Goal: Transaction & Acquisition: Book appointment/travel/reservation

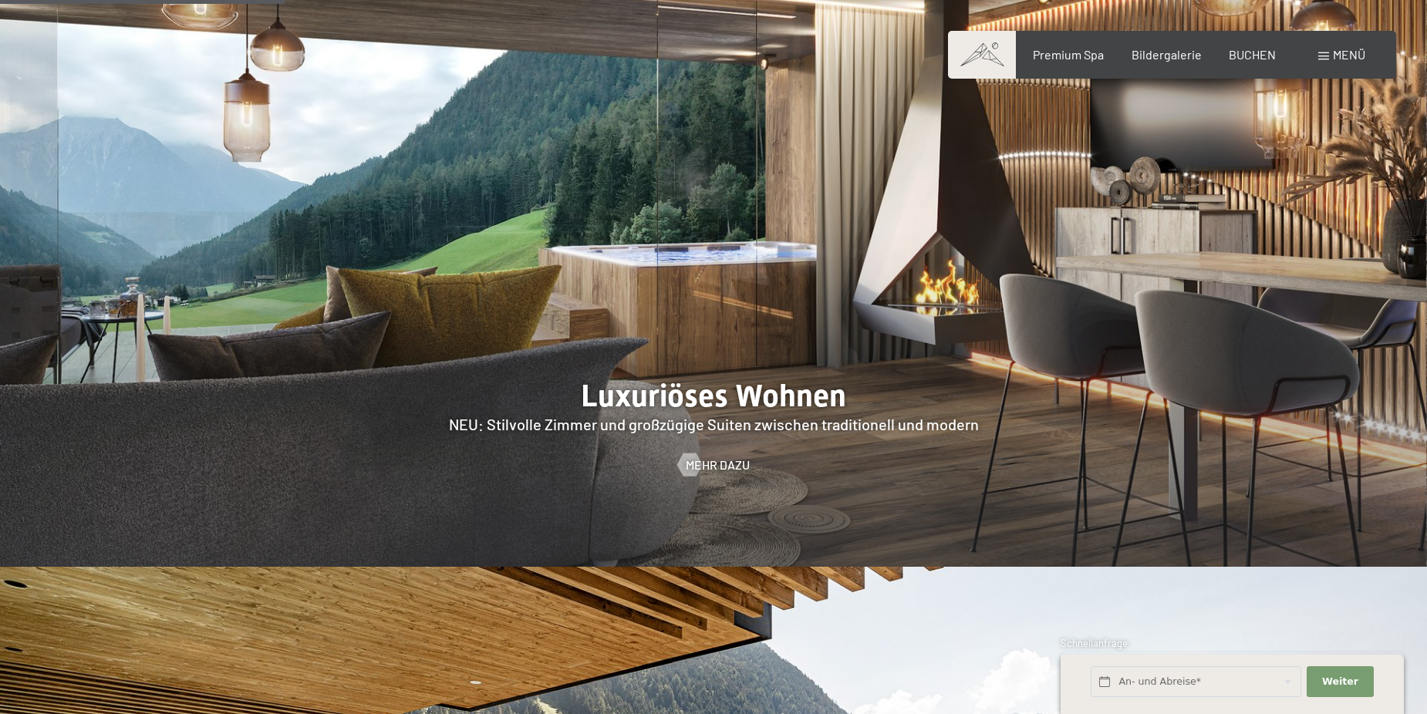
scroll to position [2006, 0]
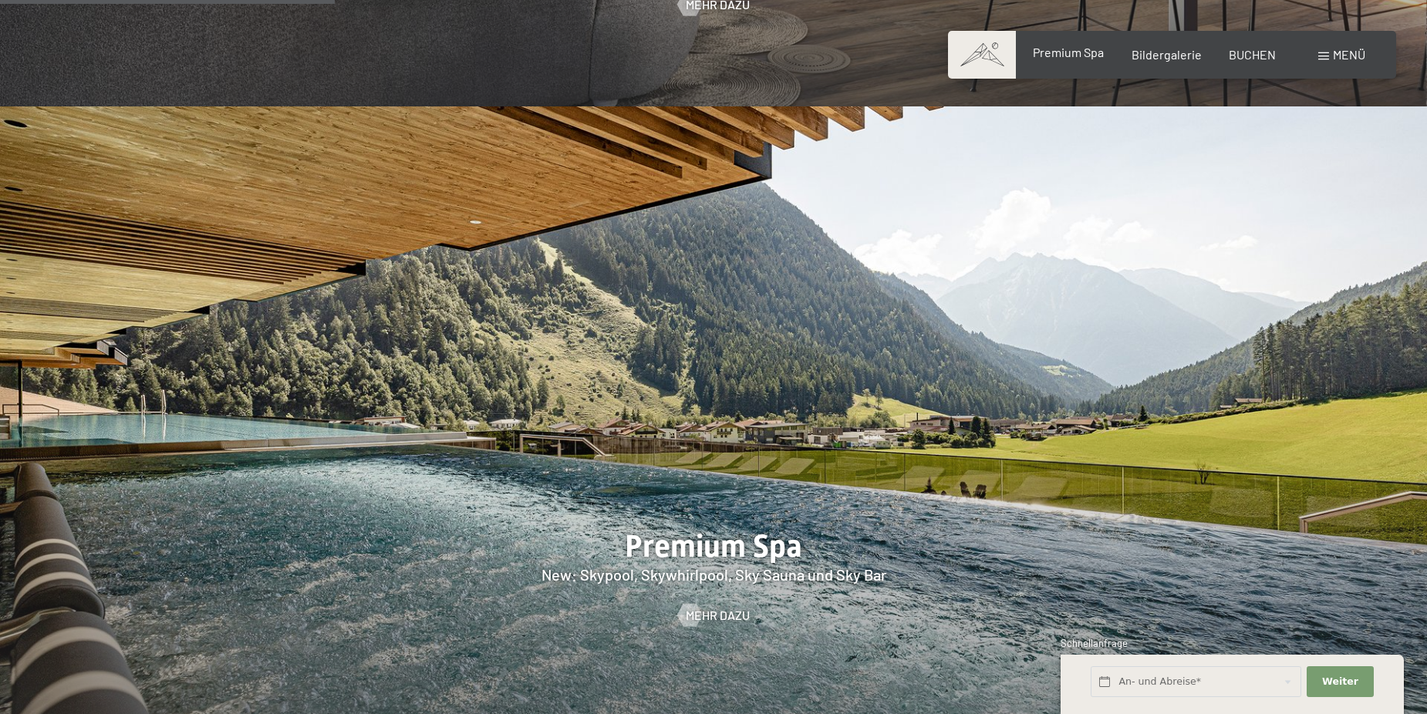
click at [1070, 58] on span "Premium Spa" at bounding box center [1068, 52] width 71 height 15
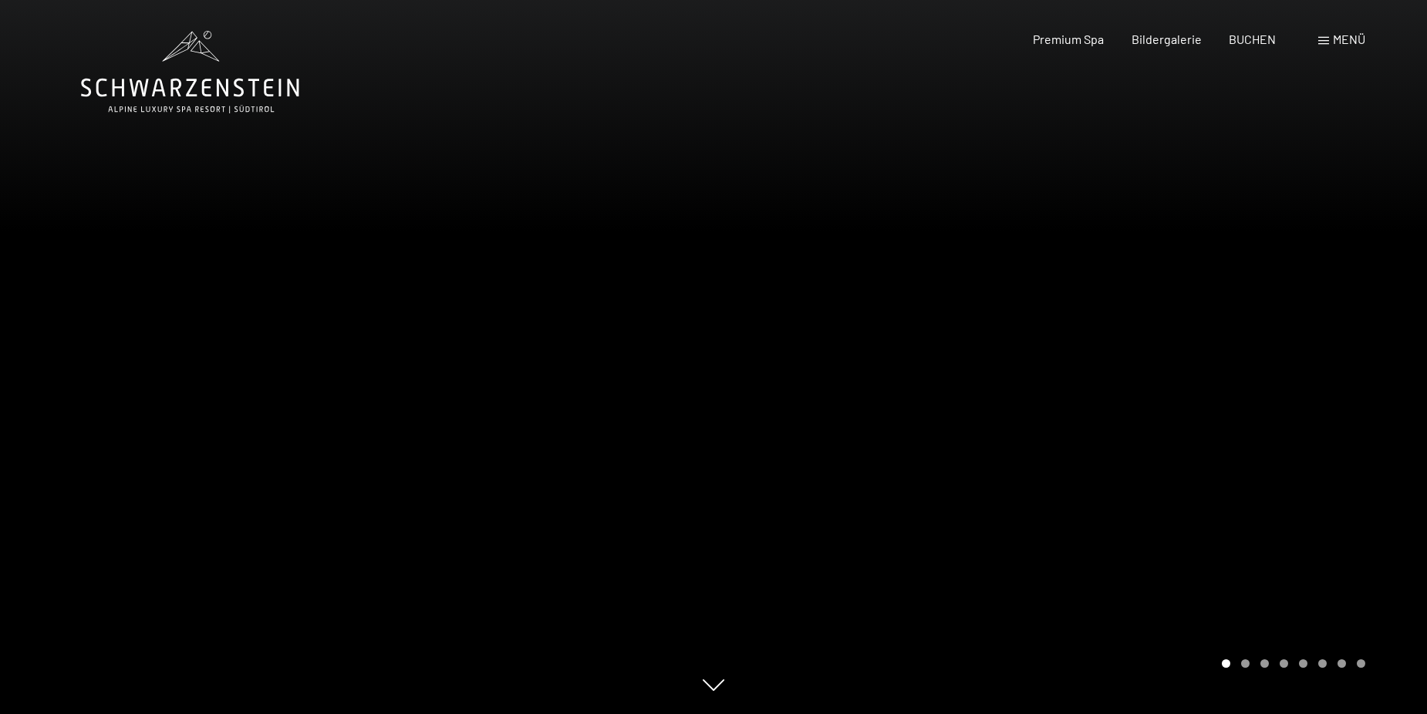
click at [1333, 44] on span "Menü" at bounding box center [1349, 39] width 32 height 15
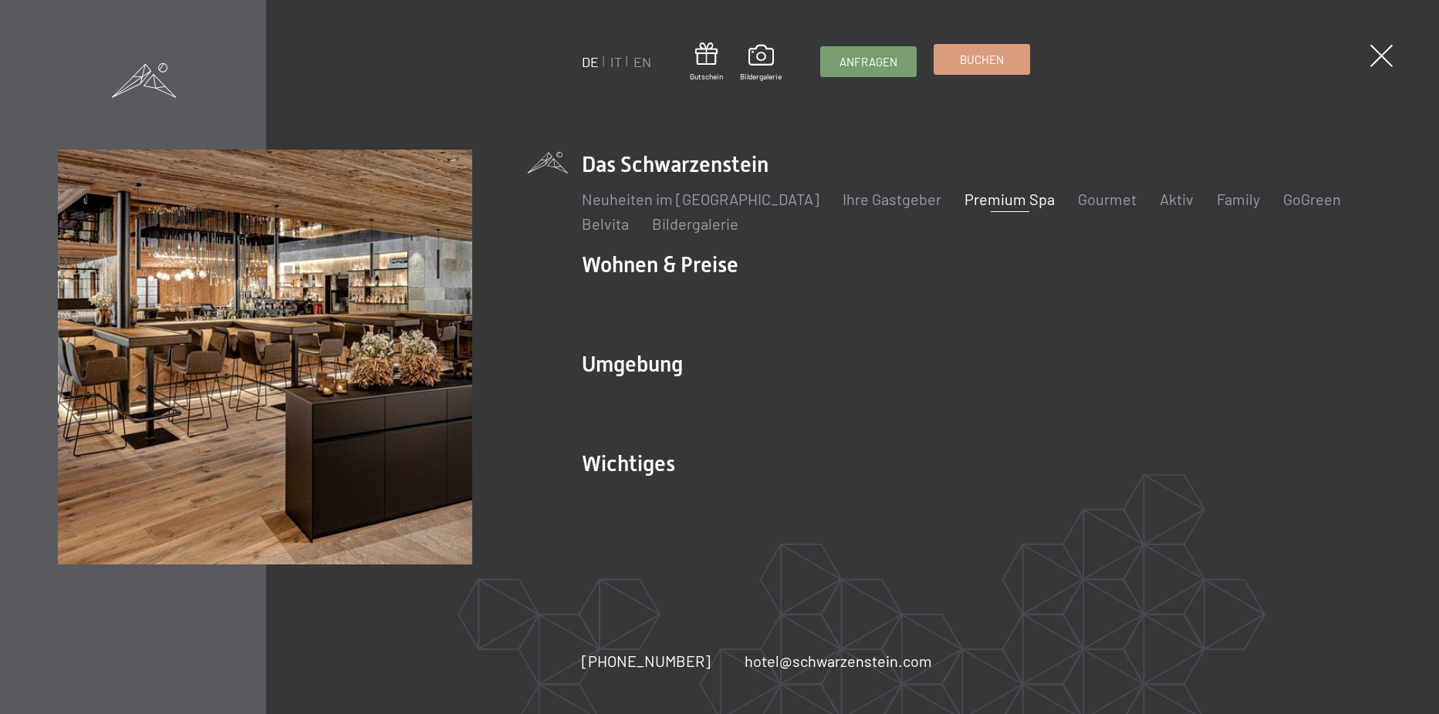
click at [1001, 56] on span "Buchen" at bounding box center [982, 60] width 44 height 16
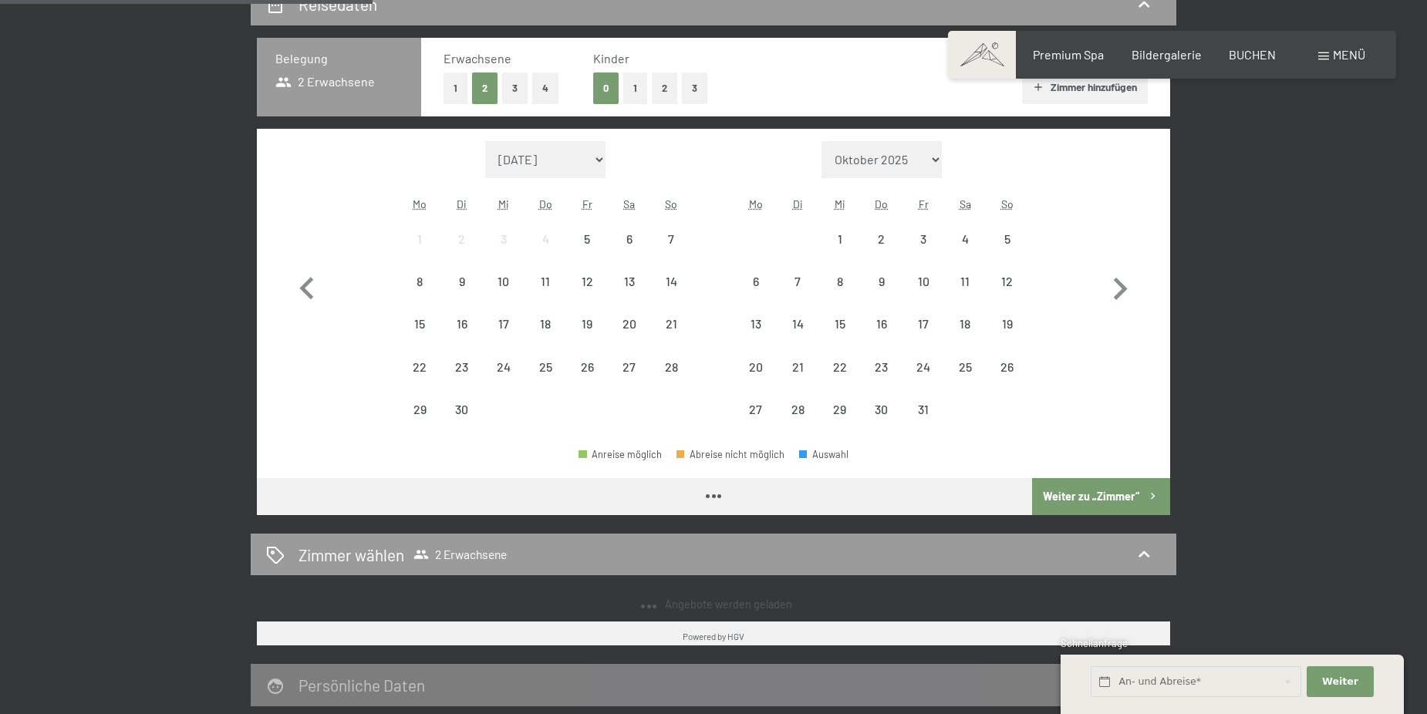
scroll to position [386, 0]
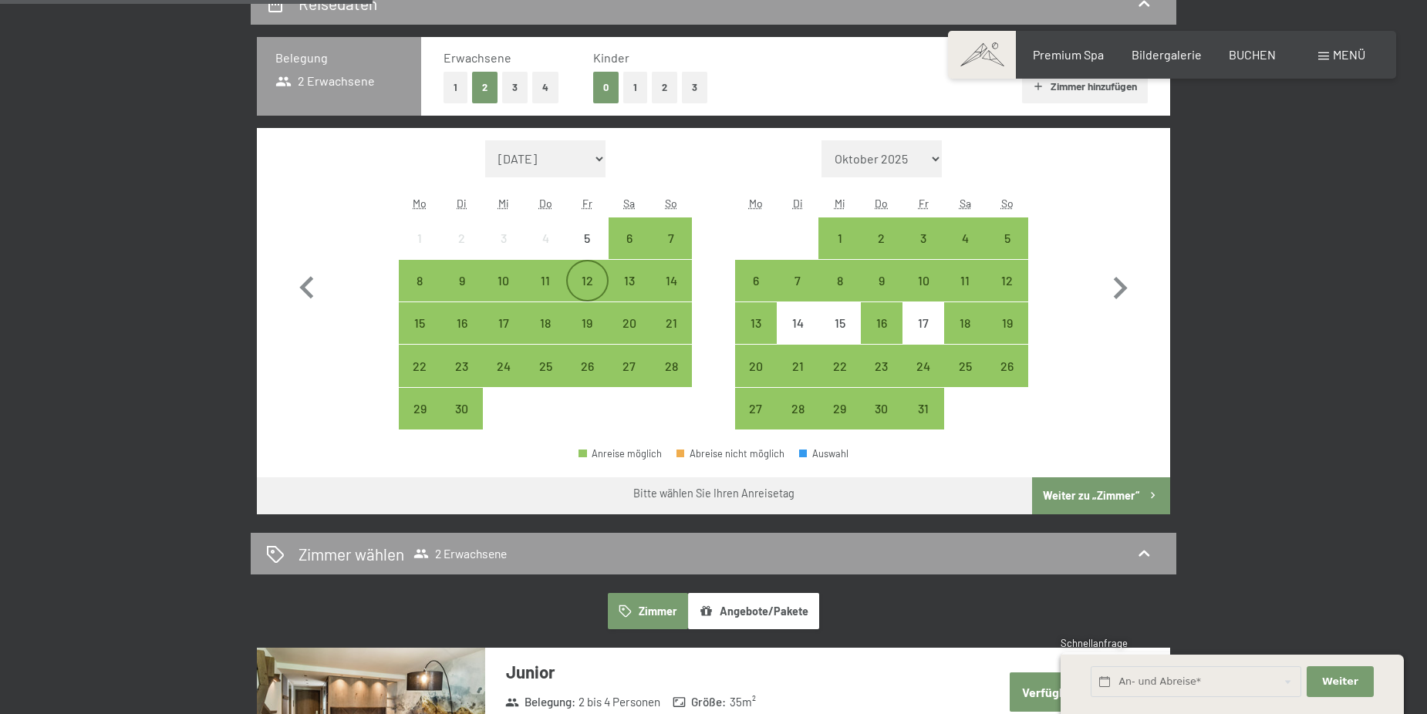
click at [596, 296] on div "12" at bounding box center [587, 294] width 39 height 39
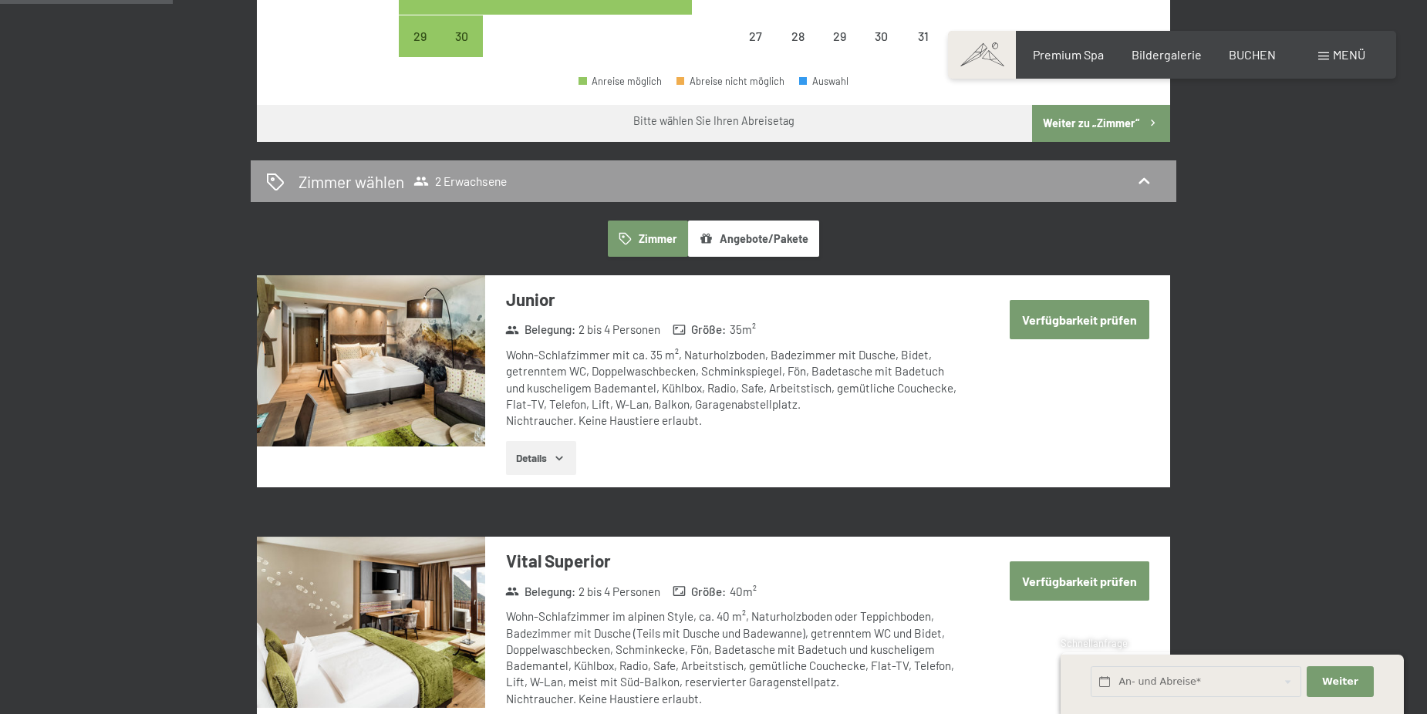
scroll to position [772, 0]
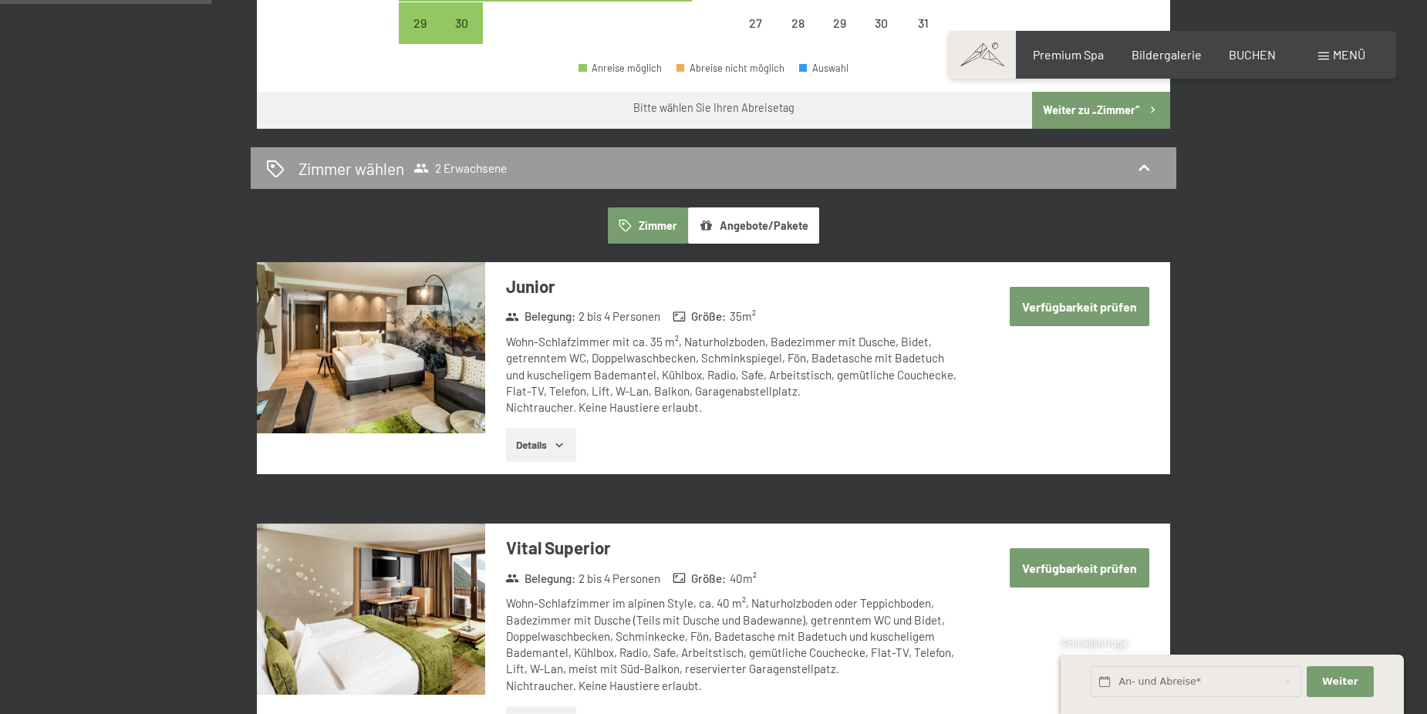
click at [562, 444] on icon "button" at bounding box center [559, 445] width 12 height 12
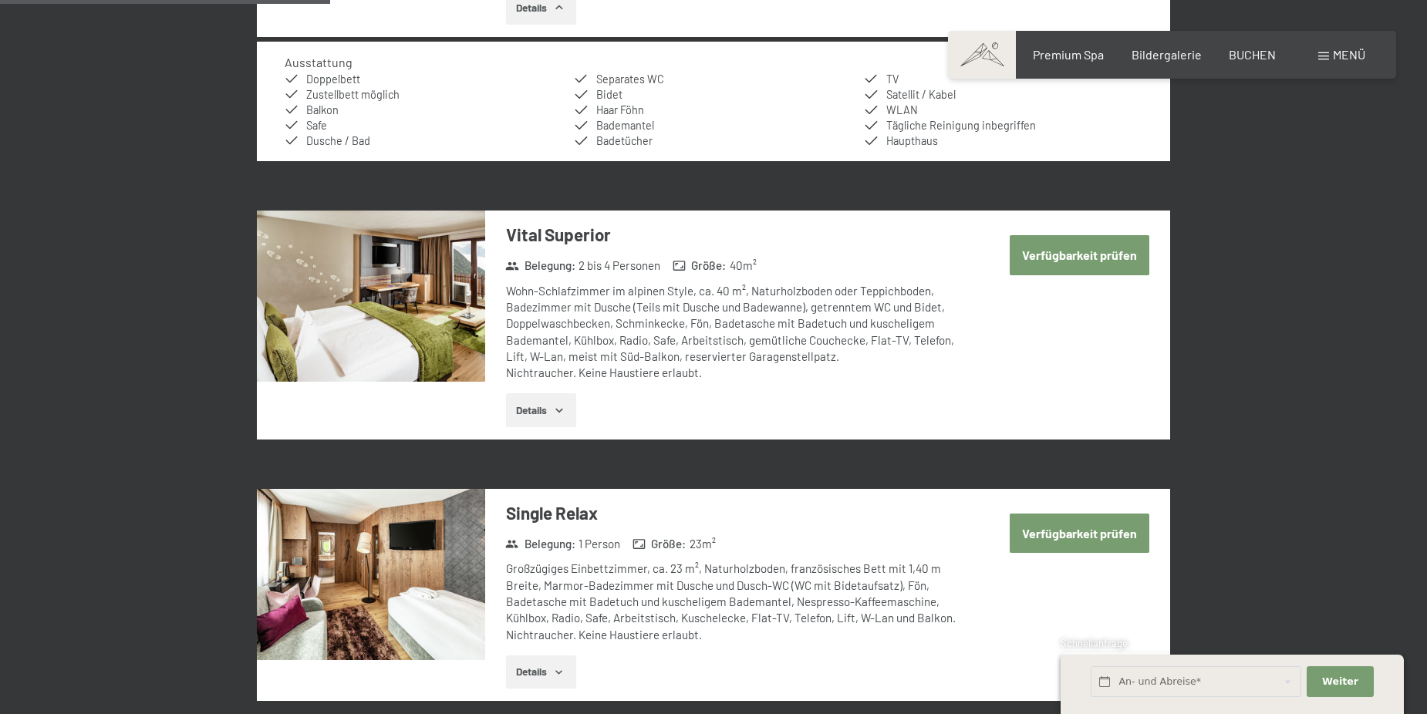
scroll to position [1234, 0]
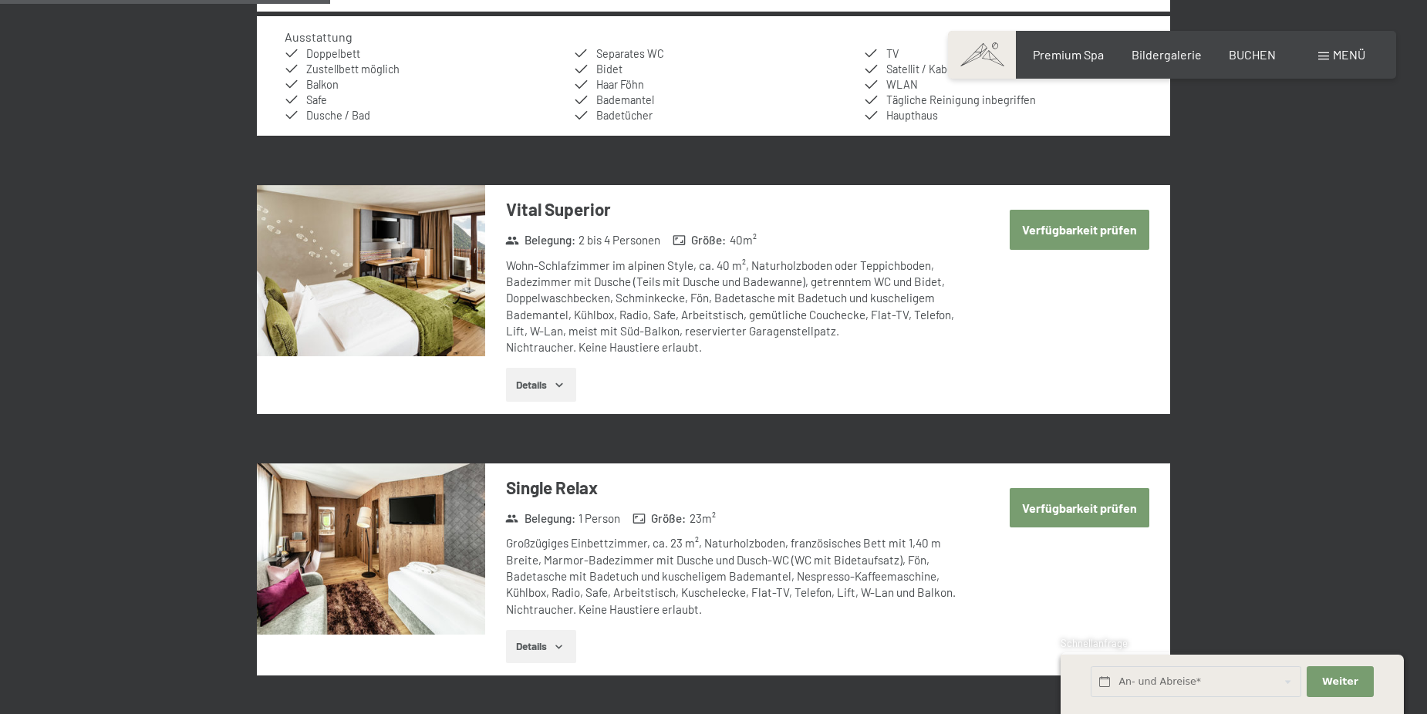
click at [552, 391] on button "Details" at bounding box center [541, 385] width 70 height 34
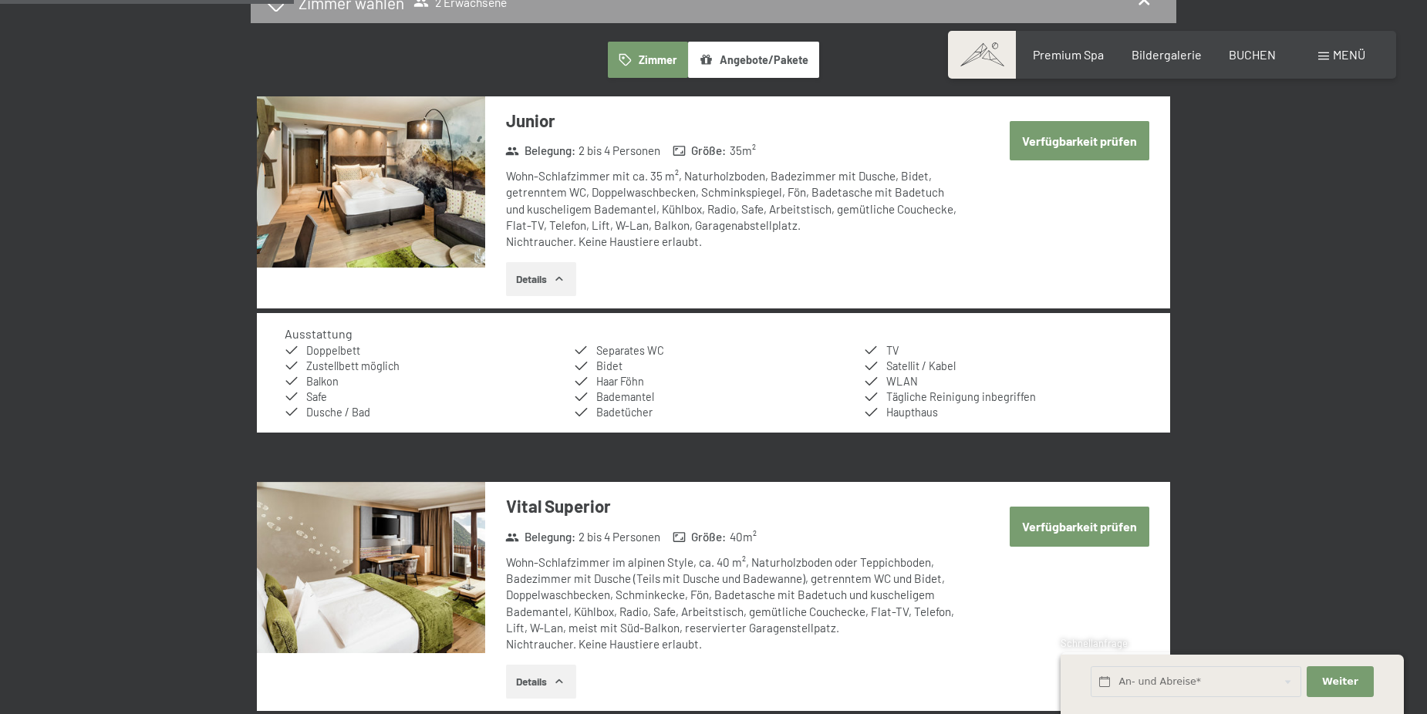
scroll to position [926, 0]
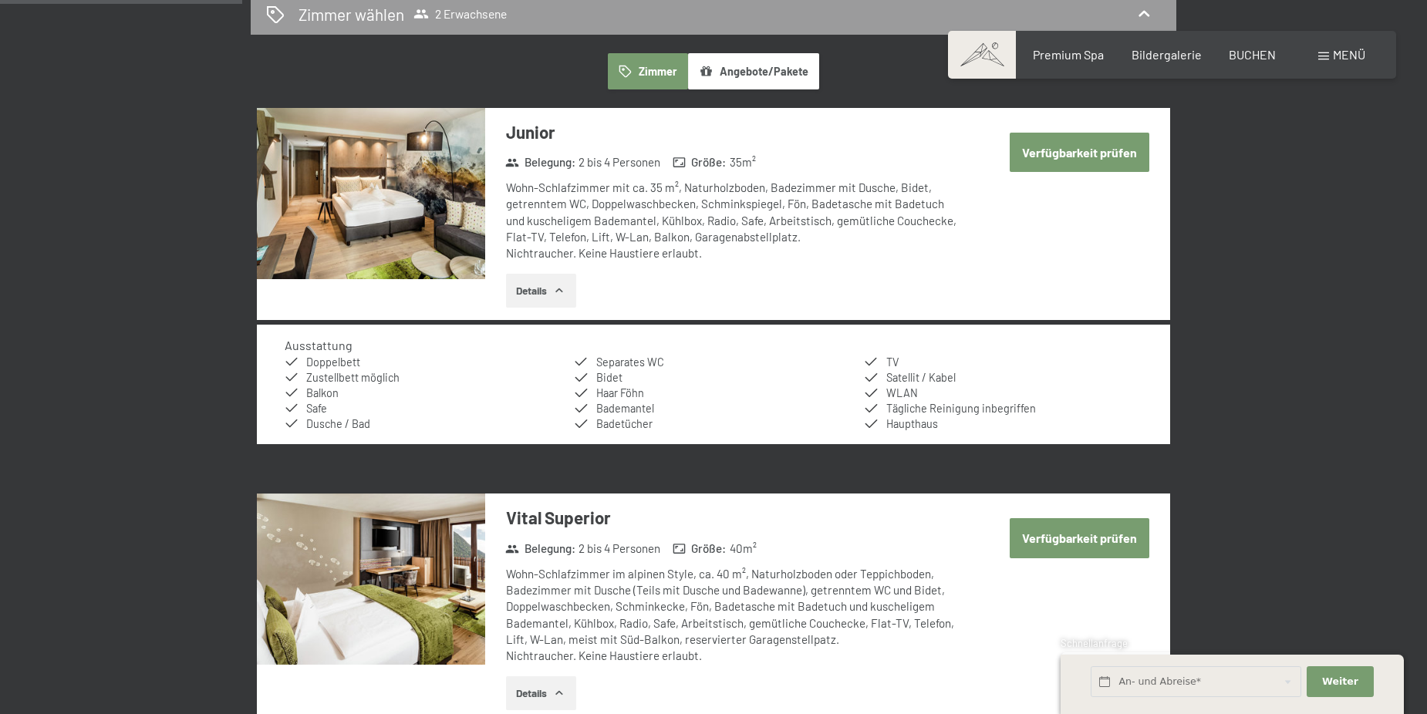
click at [1052, 145] on button "Verfügbarkeit prüfen" at bounding box center [1080, 152] width 140 height 39
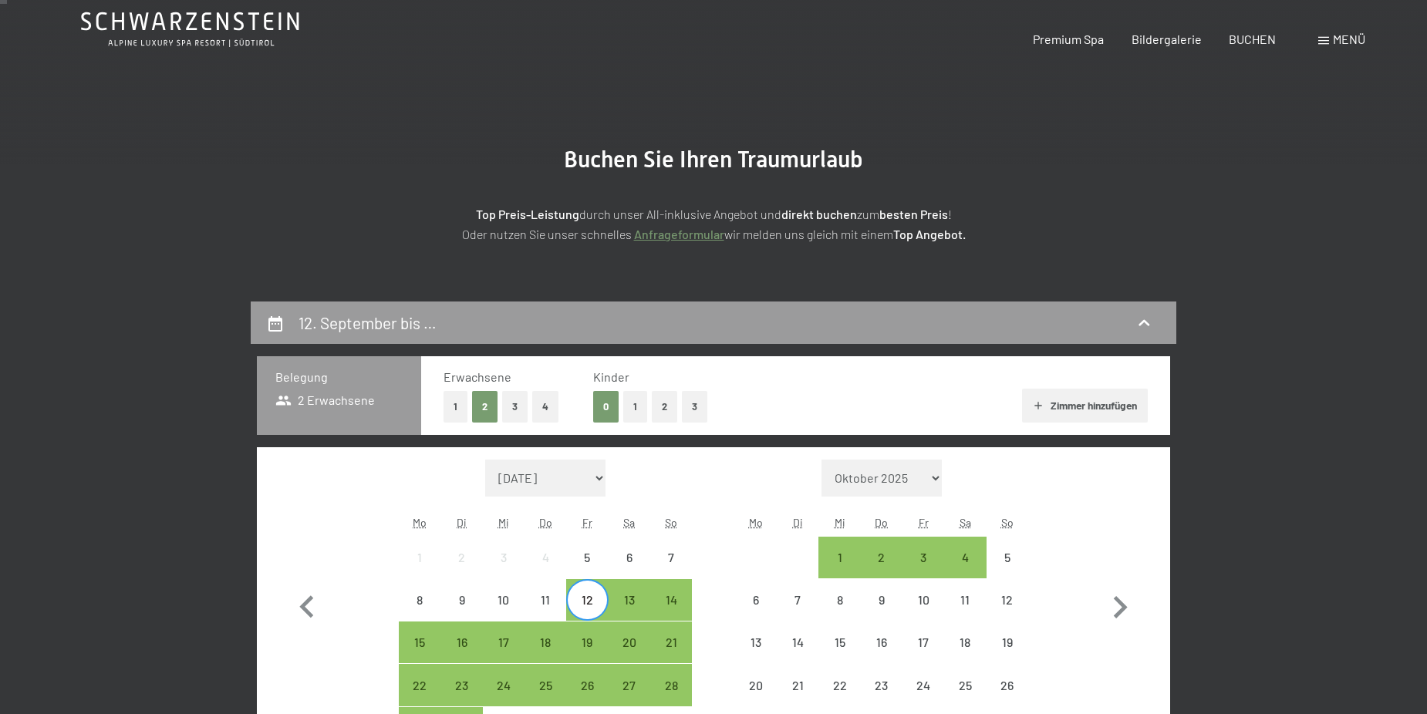
scroll to position [0, 0]
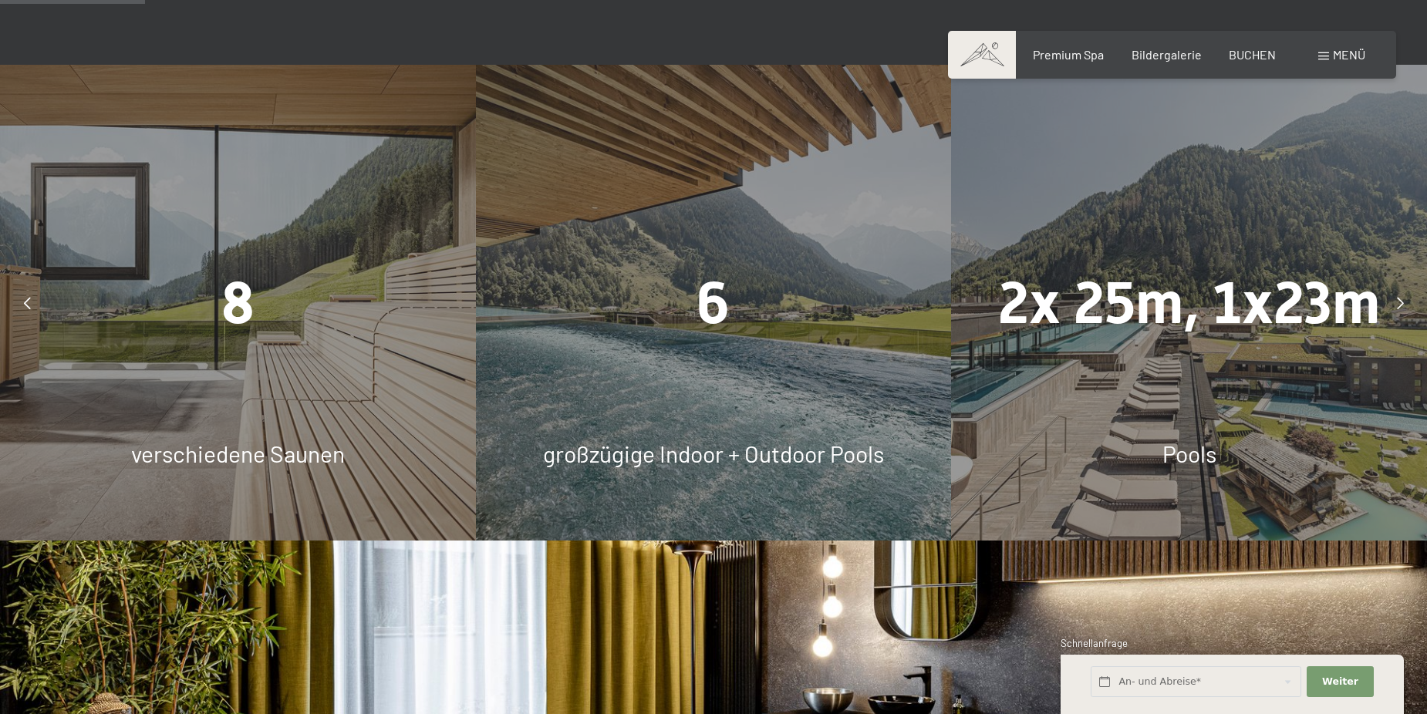
scroll to position [1080, 0]
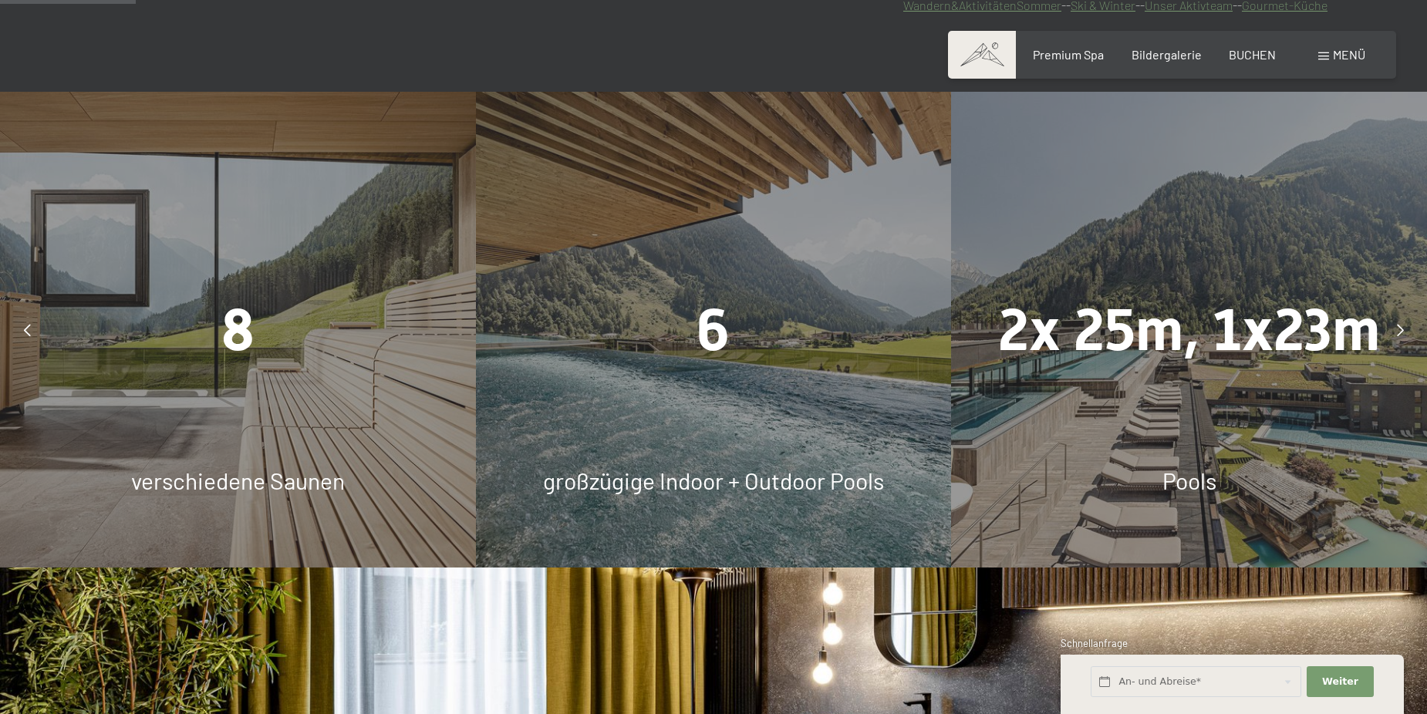
click at [1102, 299] on span "2x 25m, 1x23m" at bounding box center [1189, 330] width 382 height 68
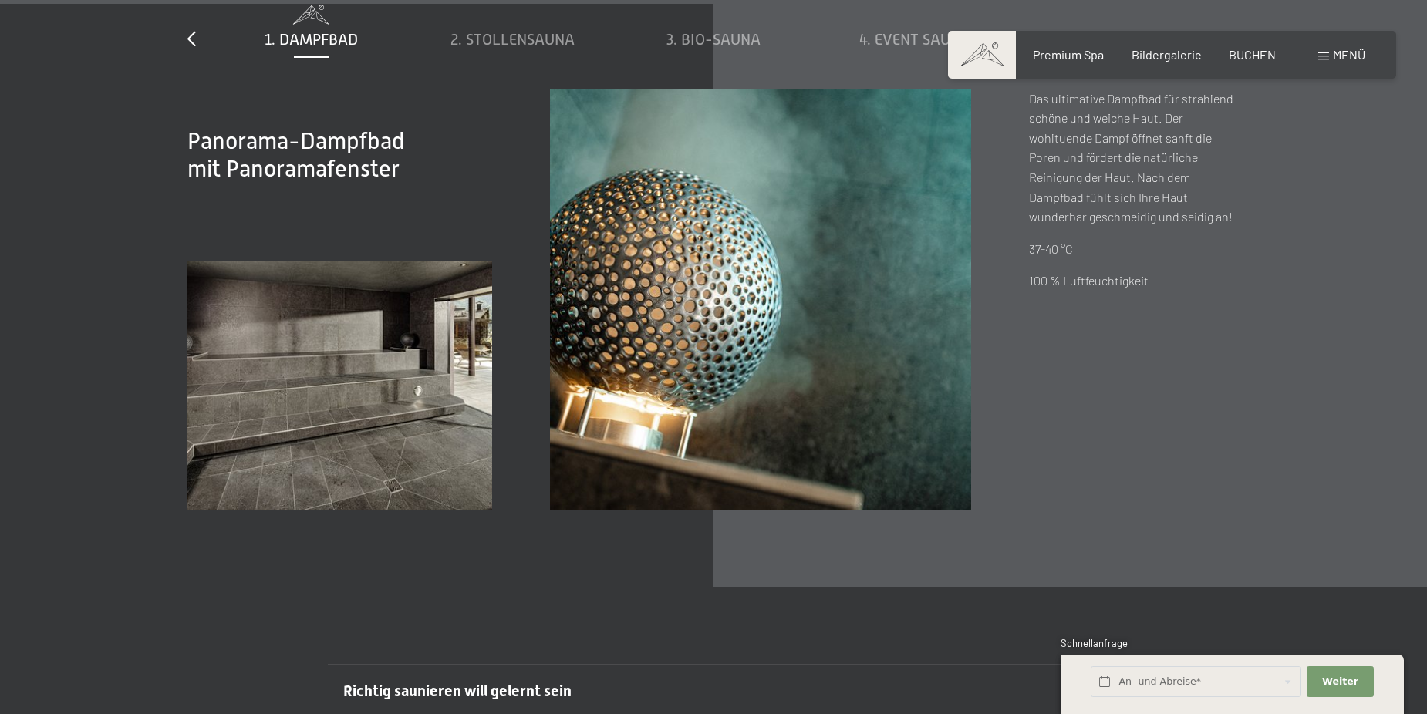
scroll to position [5632, 0]
